Goal: Task Accomplishment & Management: Manage account settings

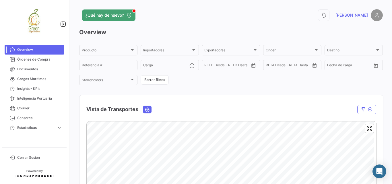
scroll to position [57, 0]
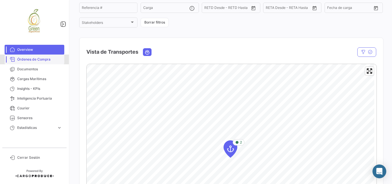
click at [36, 60] on span "Órdenes de Compra" at bounding box center [39, 59] width 45 height 5
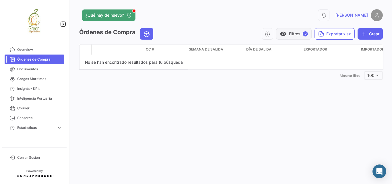
click at [295, 34] on button "visibility Filtros ✓" at bounding box center [294, 33] width 36 height 11
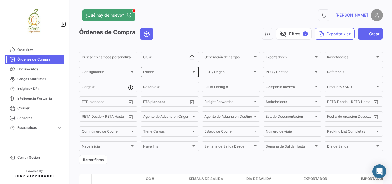
click at [176, 76] on div "Estado Estado" at bounding box center [169, 71] width 53 height 11
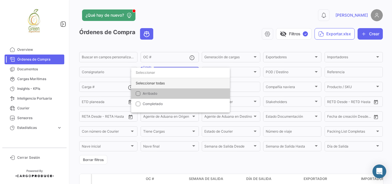
click at [161, 84] on div "Seleccionar todas" at bounding box center [180, 83] width 99 height 10
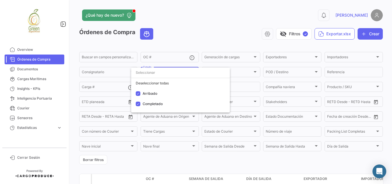
click at [220, 34] on div at bounding box center [196, 92] width 392 height 184
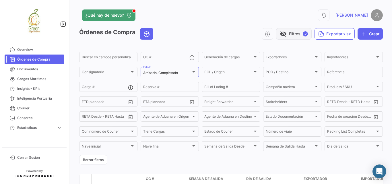
click at [306, 33] on button "visibility_off Filtros ✓" at bounding box center [294, 33] width 36 height 11
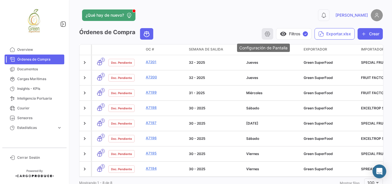
click at [267, 35] on button "button" at bounding box center [267, 33] width 11 height 11
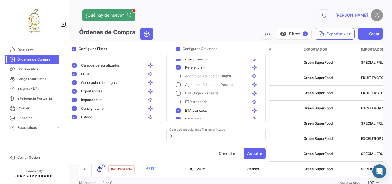
scroll to position [192, 0]
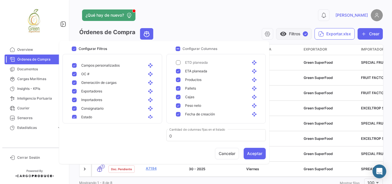
click at [285, 32] on button "visibility Filtros ✓" at bounding box center [294, 33] width 36 height 11
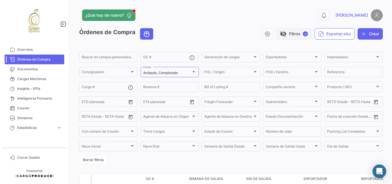
click at [284, 34] on button "visibility_off Filtros ✓" at bounding box center [294, 33] width 36 height 11
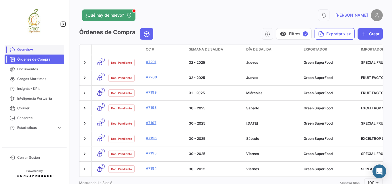
click at [31, 52] on link "Overview" at bounding box center [35, 50] width 60 height 10
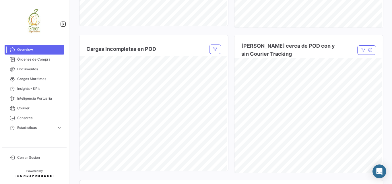
scroll to position [417, 0]
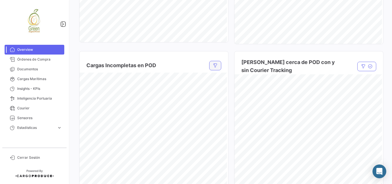
click at [212, 63] on button "button" at bounding box center [215, 65] width 12 height 9
click at [106, 78] on div "Compañía naviera Compañía naviera" at bounding box center [99, 80] width 21 height 9
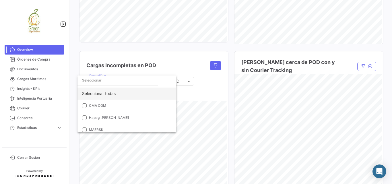
click at [115, 94] on div "Seleccionar todas" at bounding box center [126, 94] width 99 height 12
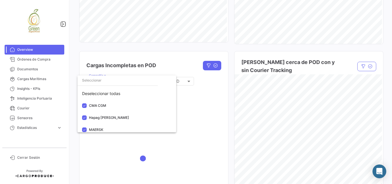
click at [179, 65] on div at bounding box center [196, 92] width 392 height 184
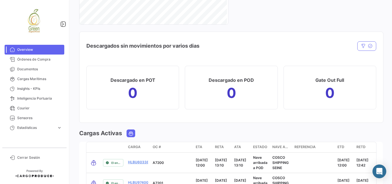
scroll to position [627, 0]
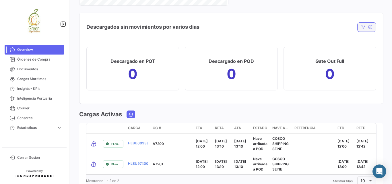
click at [362, 28] on icon "button" at bounding box center [363, 27] width 5 height 5
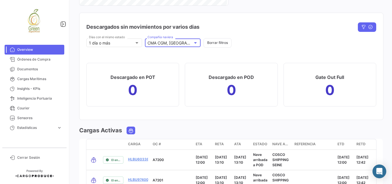
click at [191, 41] on div "CMA CGM, [GEOGRAPHIC_DATA]" at bounding box center [170, 43] width 45 height 5
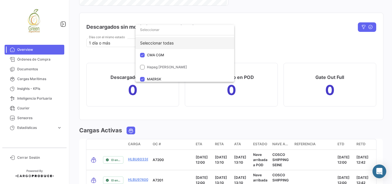
click at [178, 42] on div "Seleccionar todas" at bounding box center [184, 43] width 99 height 12
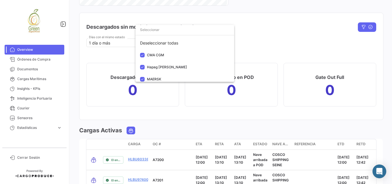
click at [277, 37] on div at bounding box center [196, 92] width 392 height 184
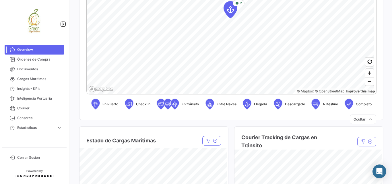
scroll to position [311, 0]
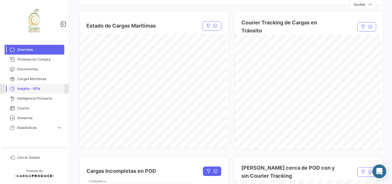
click at [28, 88] on span "Insights - KPIs" at bounding box center [39, 88] width 45 height 5
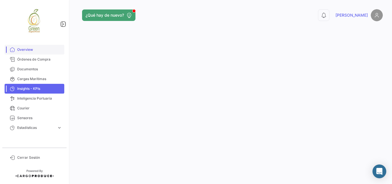
click at [23, 51] on span "Overview" at bounding box center [39, 49] width 45 height 5
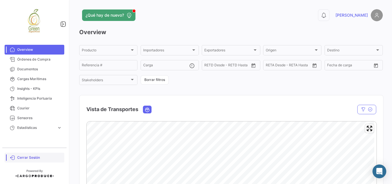
click at [33, 154] on link "Cerrar Sesión" at bounding box center [35, 158] width 60 height 10
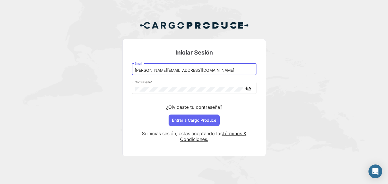
drag, startPoint x: 163, startPoint y: 72, endPoint x: 160, endPoint y: 69, distance: 4.1
click at [163, 72] on input "[PERSON_NAME][EMAIL_ADDRESS][DOMAIN_NAME]" at bounding box center [194, 70] width 119 height 5
drag, startPoint x: 152, startPoint y: 71, endPoint x: 160, endPoint y: 71, distance: 8.1
click at [160, 71] on input "[PERSON_NAME][EMAIL_ADDRESS][DOMAIN_NAME]" at bounding box center [194, 70] width 119 height 5
type input "[PERSON_NAME][EMAIL_ADDRESS][DOMAIN_NAME]"
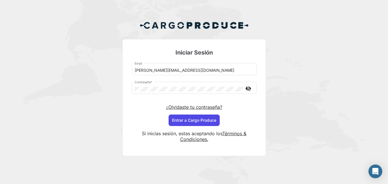
click at [199, 120] on button "Entrar a Cargo Produce" at bounding box center [193, 120] width 51 height 11
